Goal: Transaction & Acquisition: Purchase product/service

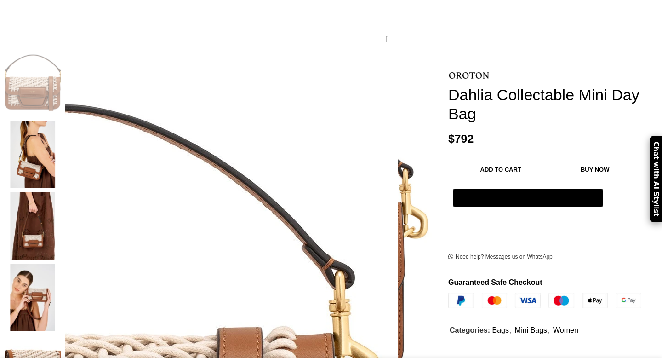
scroll to position [228, 0]
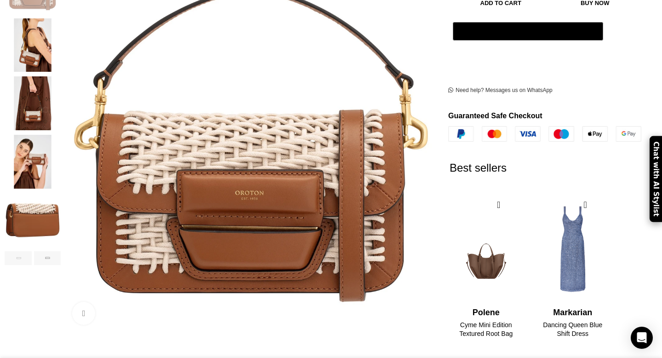
click at [61, 32] on img "2 / 6" at bounding box center [33, 45] width 56 height 54
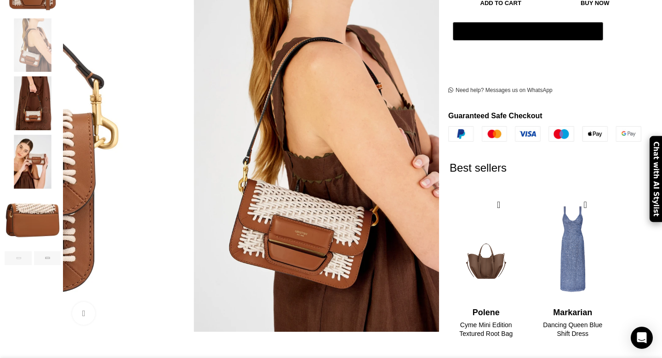
click at [61, 91] on img "3 / 6" at bounding box center [33, 103] width 56 height 54
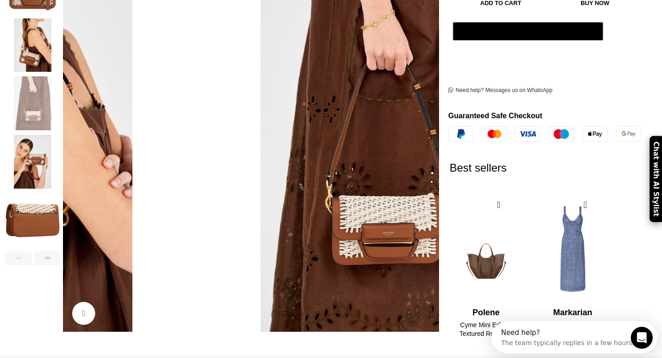
scroll to position [0, 0]
click at [61, 144] on img "4 / 6" at bounding box center [33, 162] width 56 height 54
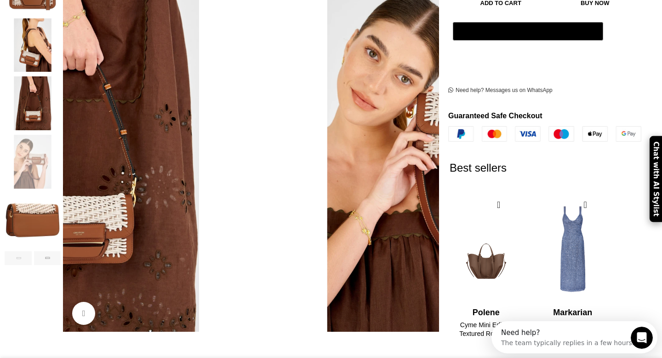
click at [61, 195] on img "5 / 6" at bounding box center [33, 220] width 56 height 54
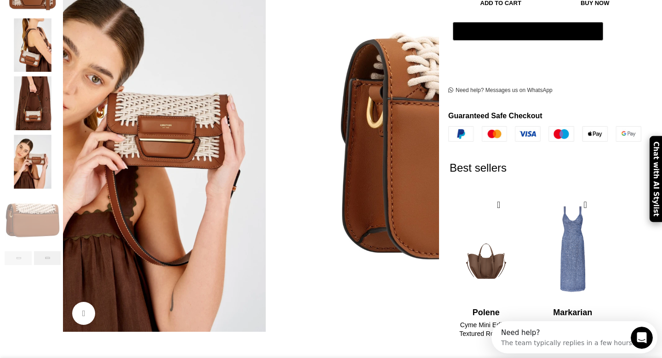
click at [61, 251] on div "Next slide" at bounding box center [47, 258] width 27 height 14
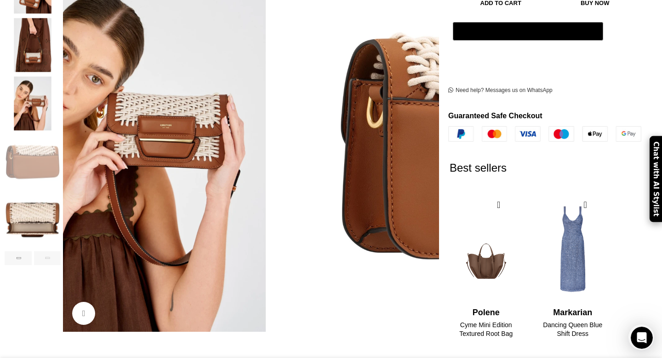
click at [61, 222] on img "6 / 6" at bounding box center [33, 220] width 56 height 54
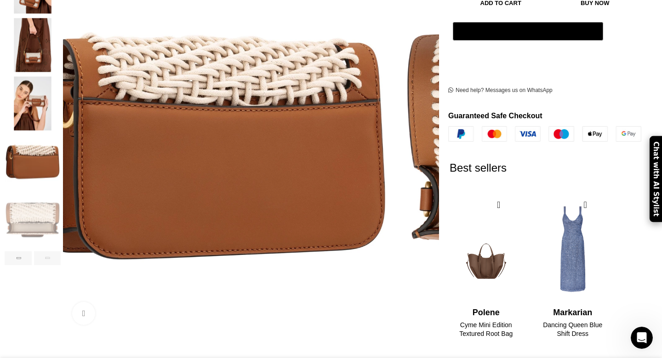
click at [61, 251] on div "Next slide" at bounding box center [47, 258] width 27 height 14
click at [32, 251] on div "Previous slide" at bounding box center [18, 258] width 27 height 14
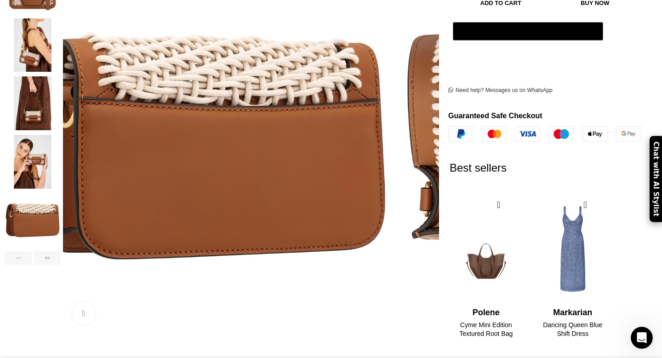
click at [61, 165] on img "4 / 6" at bounding box center [33, 162] width 56 height 54
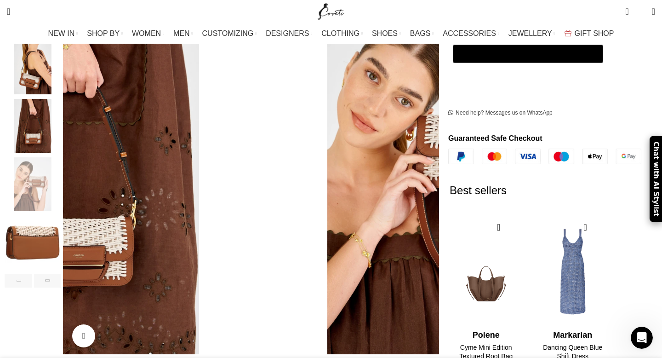
scroll to position [199, 0]
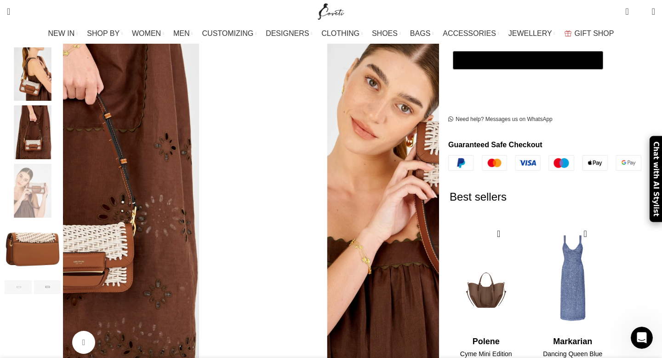
click at [61, 105] on img "3 / 6" at bounding box center [33, 132] width 56 height 54
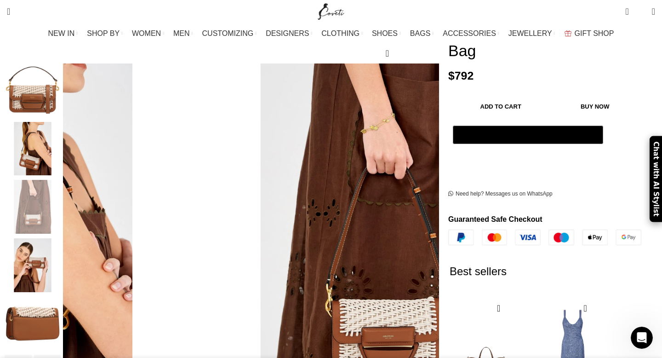
scroll to position [155, 0]
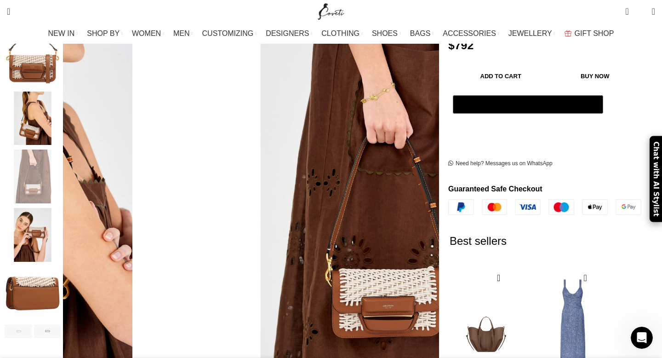
click at [61, 100] on img "2 / 6" at bounding box center [33, 118] width 56 height 54
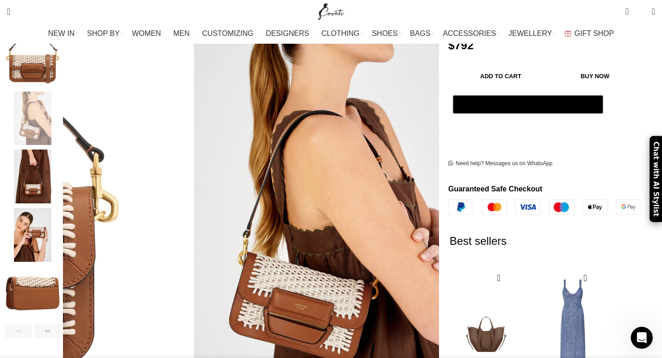
scroll to position [0, 290]
click at [61, 154] on img "3 / 6" at bounding box center [33, 176] width 56 height 54
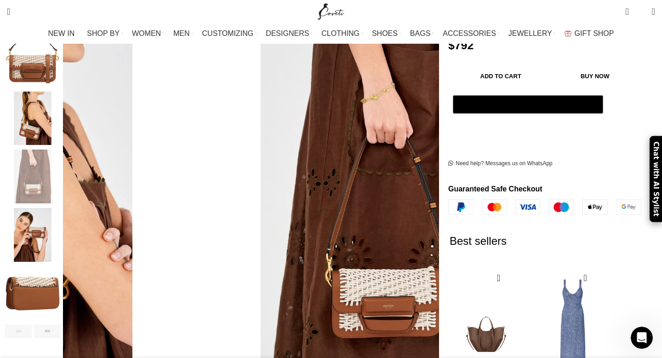
click at [61, 110] on img "2 / 6" at bounding box center [33, 118] width 56 height 54
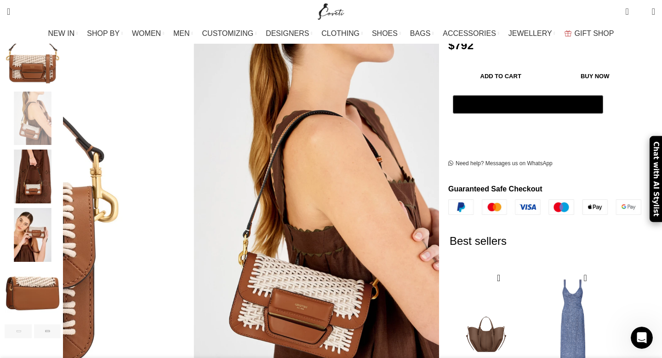
scroll to position [0, 387]
click at [61, 280] on img "5 / 6" at bounding box center [33, 293] width 56 height 54
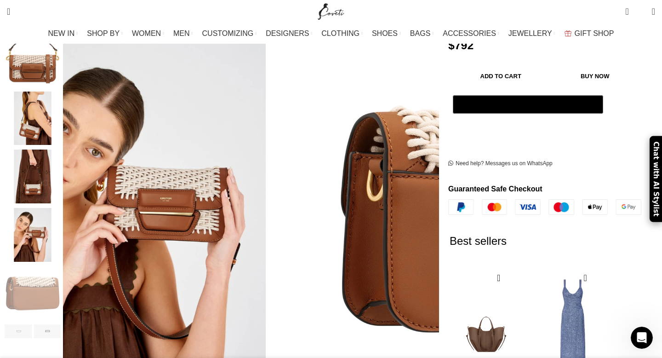
click at [61, 170] on img "3 / 6" at bounding box center [33, 176] width 56 height 54
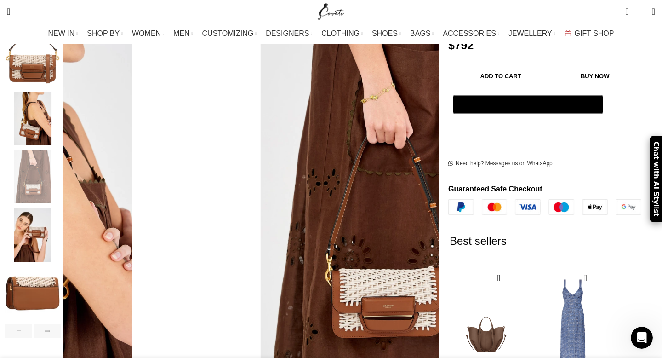
click at [61, 125] on img "2 / 6" at bounding box center [33, 118] width 56 height 54
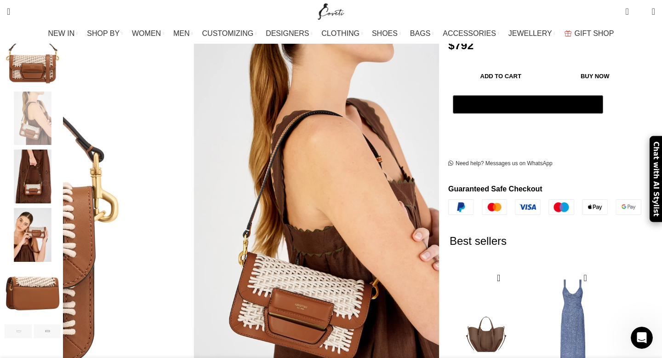
scroll to position [0, 580]
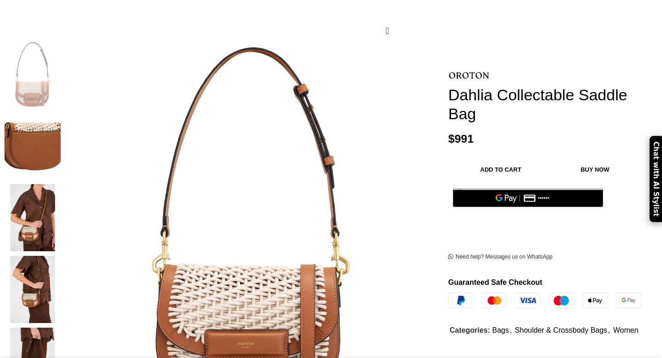
scroll to position [161, 0]
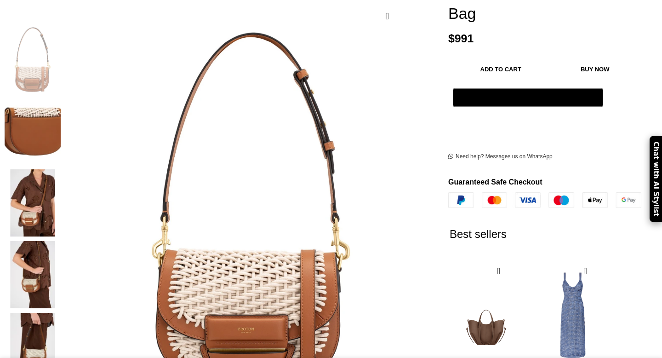
click at [61, 172] on img at bounding box center [33, 202] width 56 height 67
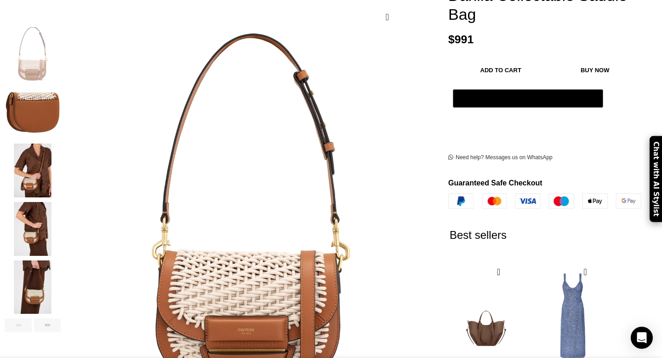
click at [61, 174] on img "3 / 6" at bounding box center [33, 170] width 56 height 54
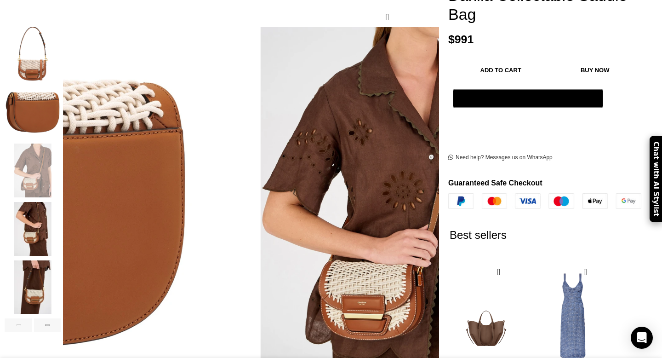
click at [61, 205] on img "4 / 6" at bounding box center [33, 229] width 56 height 54
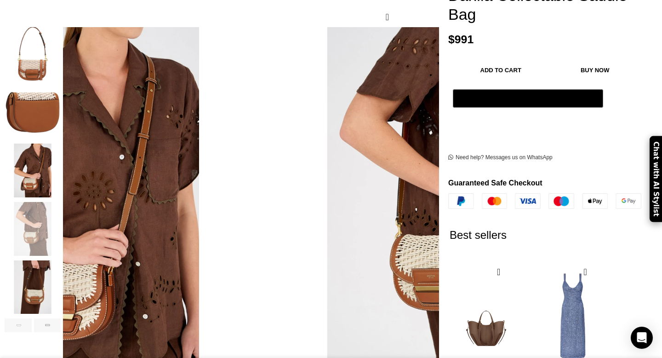
scroll to position [0, 97]
click at [61, 274] on img "5 / 6" at bounding box center [33, 287] width 56 height 54
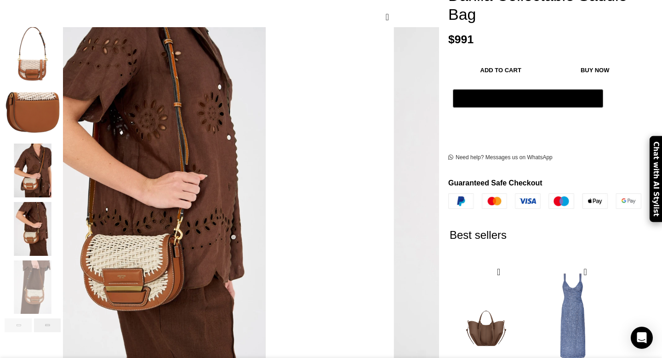
click at [61, 318] on div "Next slide" at bounding box center [47, 325] width 27 height 14
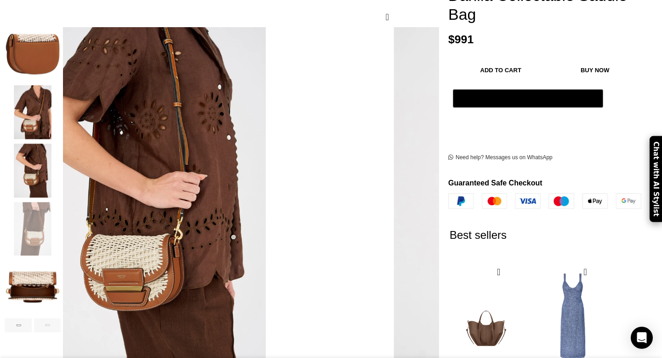
click at [61, 318] on div "Next slide" at bounding box center [47, 325] width 27 height 14
click at [61, 280] on img "6 / 6" at bounding box center [33, 287] width 56 height 54
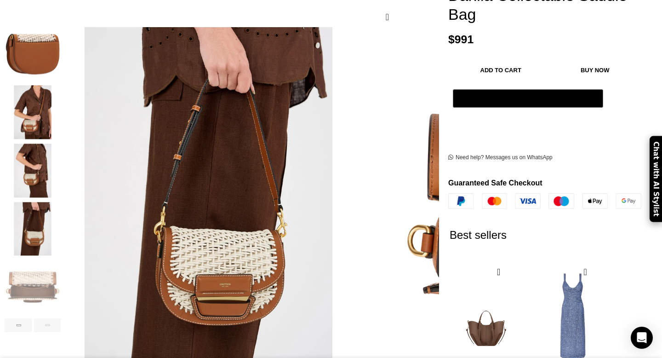
scroll to position [0, 193]
click at [61, 223] on img "5 / 6" at bounding box center [33, 229] width 56 height 54
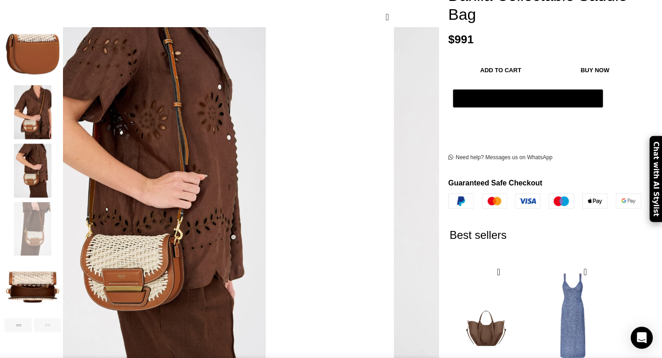
click at [61, 165] on img "4 / 6" at bounding box center [33, 170] width 56 height 54
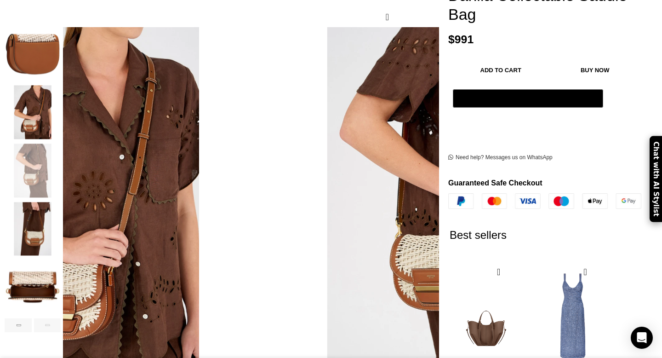
scroll to position [0, 290]
click at [61, 115] on img "3 / 6" at bounding box center [33, 112] width 56 height 54
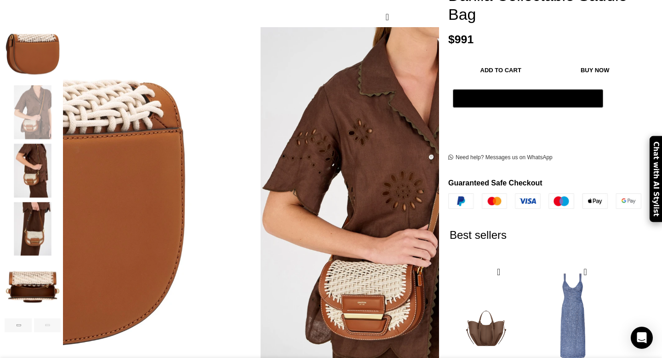
click at [61, 47] on img "2 / 6" at bounding box center [33, 54] width 56 height 54
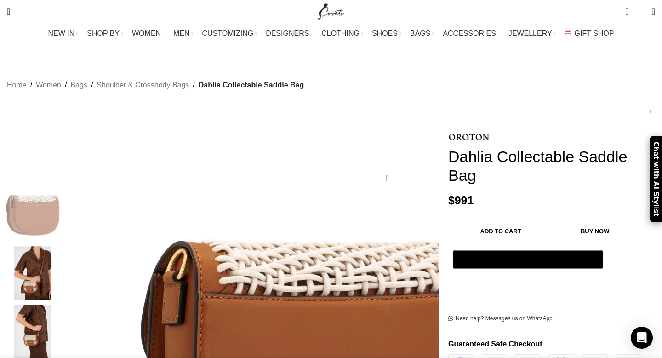
scroll to position [0, 483]
